Goal: Task Accomplishment & Management: Complete application form

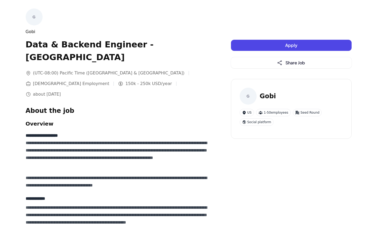
click at [28, 31] on div "Gobi" at bounding box center [118, 32] width 184 height 6
copy div "Gobi"
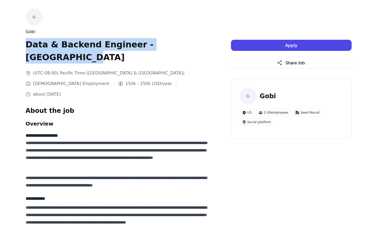
drag, startPoint x: 198, startPoint y: 46, endPoint x: 27, endPoint y: 46, distance: 170.5
click at [27, 46] on h1 "Data & Backend Engineer - [GEOGRAPHIC_DATA]" at bounding box center [118, 50] width 184 height 25
copy h1 "Data & Backend Engineer - [GEOGRAPHIC_DATA]"
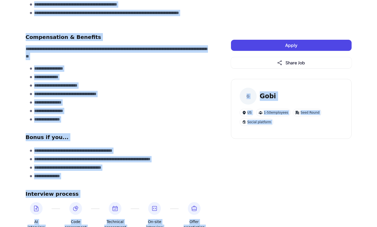
scroll to position [682, 0]
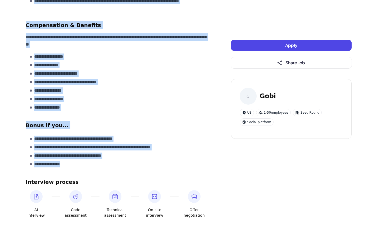
drag, startPoint x: 25, startPoint y: 89, endPoint x: 81, endPoint y: 144, distance: 78.6
copy div "**********"
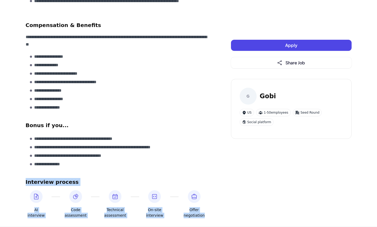
drag, startPoint x: 20, startPoint y: 156, endPoint x: 213, endPoint y: 192, distance: 196.5
copy section "Interview process AI interview Code assessment Technical assessment On-site int…"
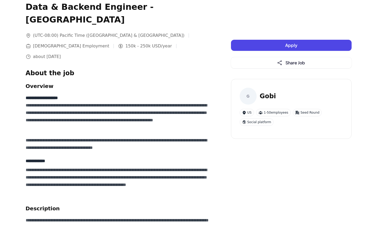
scroll to position [0, 0]
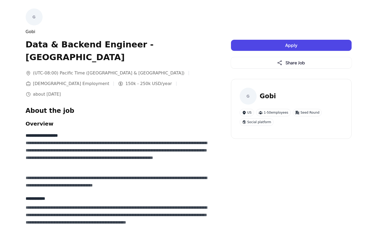
click at [277, 46] on button "Apply" at bounding box center [291, 45] width 121 height 11
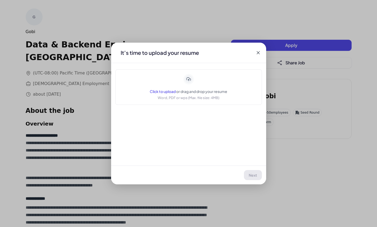
click at [188, 79] on icon at bounding box center [189, 78] width 4 height 3
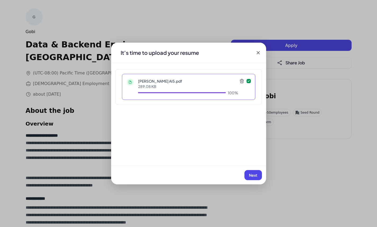
click at [254, 175] on span "Next" at bounding box center [253, 175] width 8 height 5
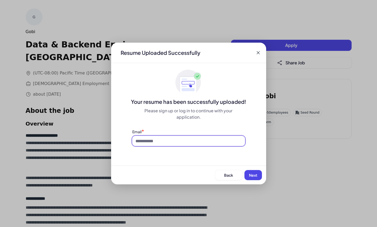
click at [208, 142] on input at bounding box center [188, 141] width 113 height 10
type input "**********"
click at [258, 175] on button "Next" at bounding box center [253, 175] width 17 height 10
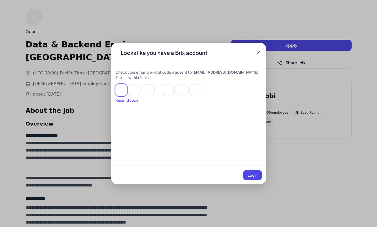
click at [126, 89] on input at bounding box center [121, 90] width 12 height 12
paste input "******"
type input "*"
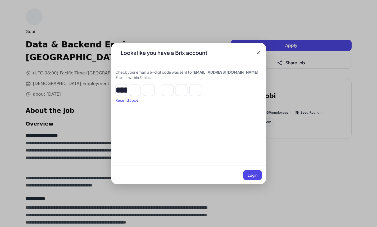
type input "*"
click at [253, 173] on span "Login" at bounding box center [253, 175] width 10 height 5
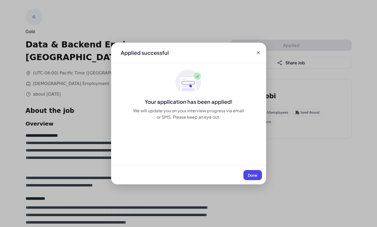
click at [256, 177] on span "Done" at bounding box center [253, 175] width 10 height 5
